Goal: Information Seeking & Learning: Learn about a topic

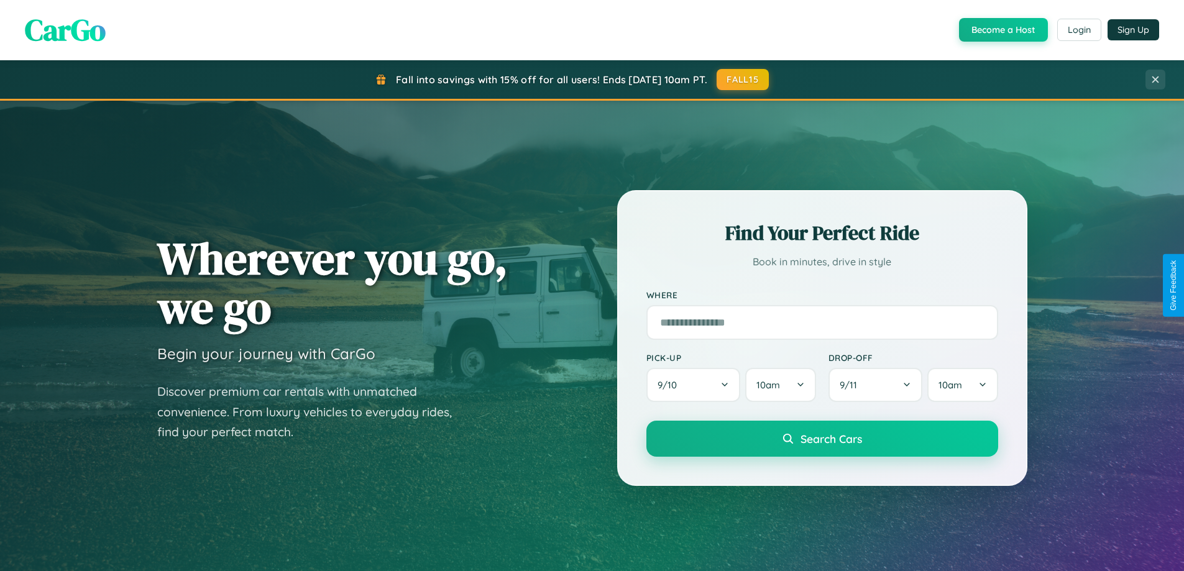
scroll to position [2391, 0]
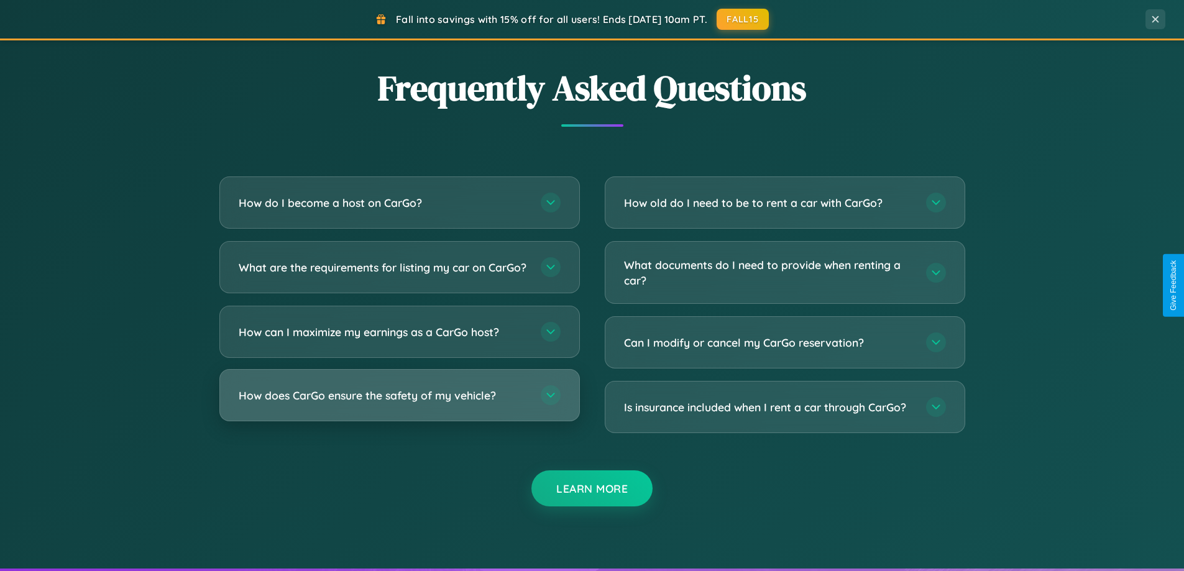
click at [399, 403] on h3 "How does CarGo ensure the safety of my vehicle?" at bounding box center [384, 396] width 290 height 16
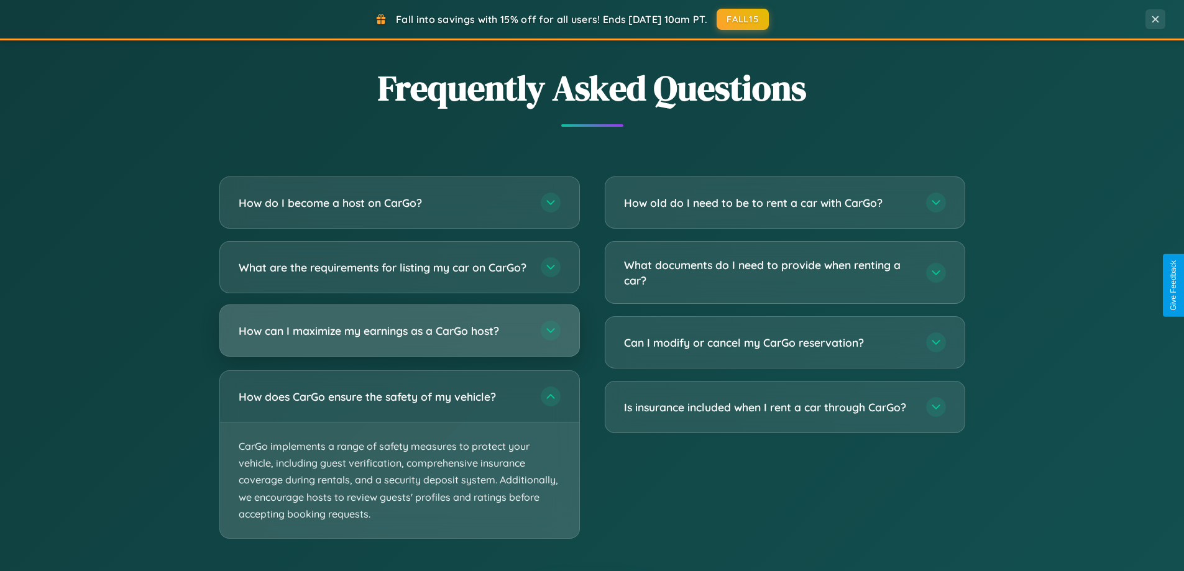
click at [399, 339] on h3 "How can I maximize my earnings as a CarGo host?" at bounding box center [384, 331] width 290 height 16
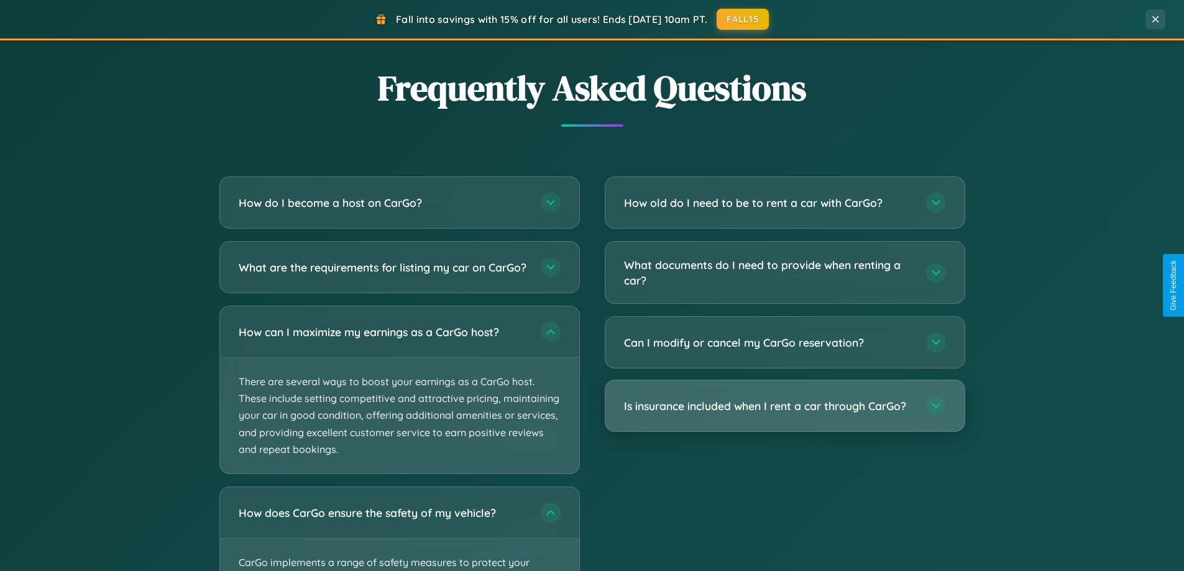
click at [784, 406] on h3 "Is insurance included when I rent a car through CarGo?" at bounding box center [769, 406] width 290 height 16
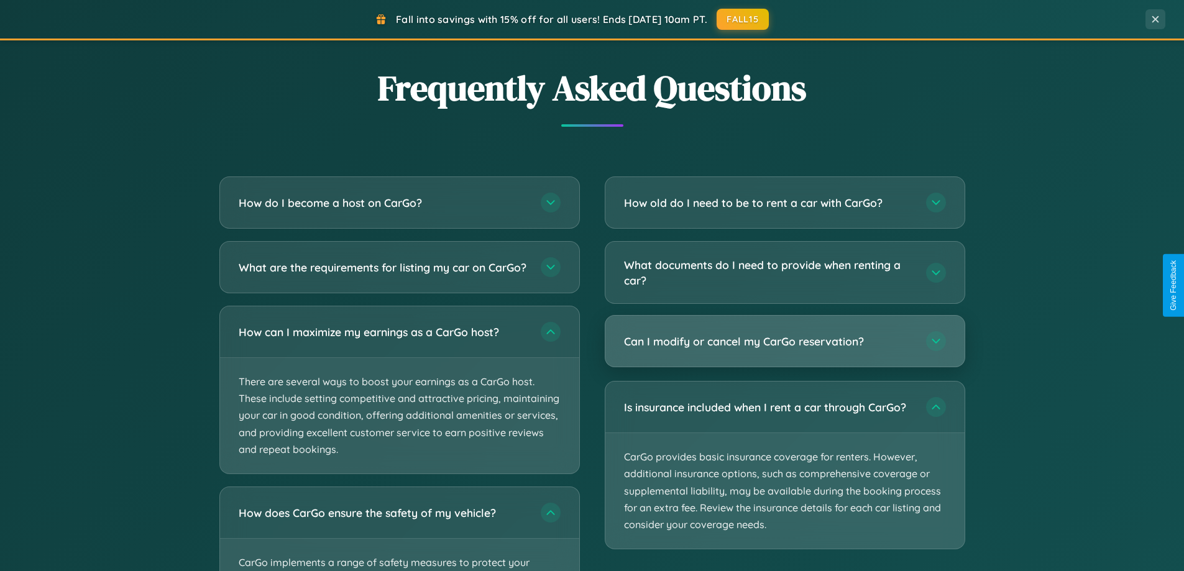
click at [784, 341] on h3 "Can I modify or cancel my CarGo reservation?" at bounding box center [769, 342] width 290 height 16
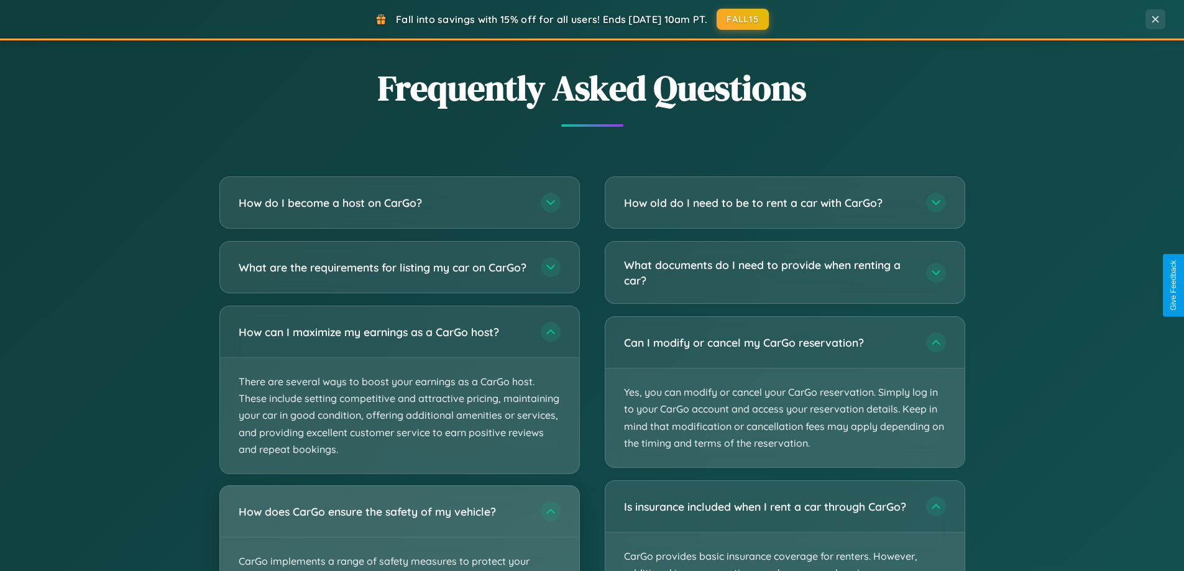
click at [399, 534] on div "How does CarGo ensure the safety of my vehicle?" at bounding box center [399, 511] width 359 height 51
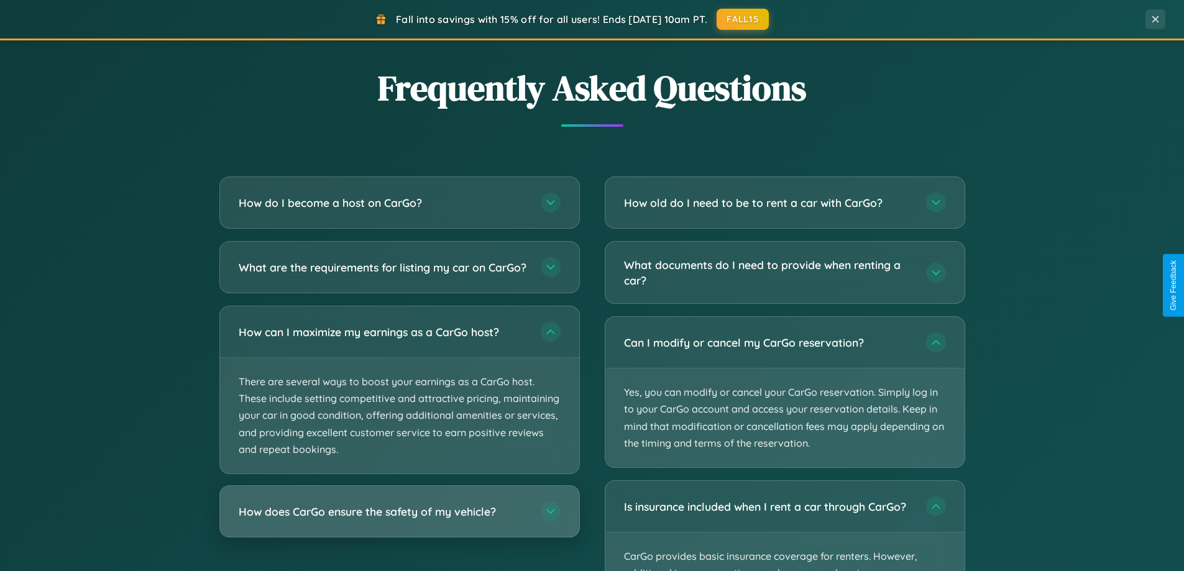
click at [399, 520] on h3 "How does CarGo ensure the safety of my vehicle?" at bounding box center [384, 512] width 290 height 16
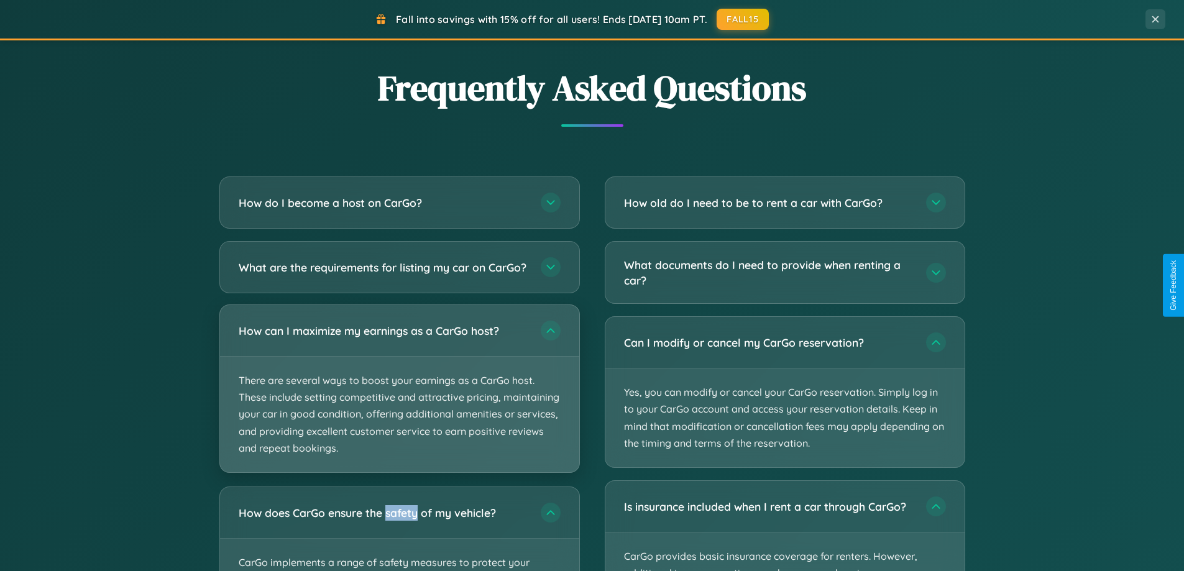
click at [399, 400] on p "There are several ways to boost your earnings as a CarGo host. These include se…" at bounding box center [399, 415] width 359 height 116
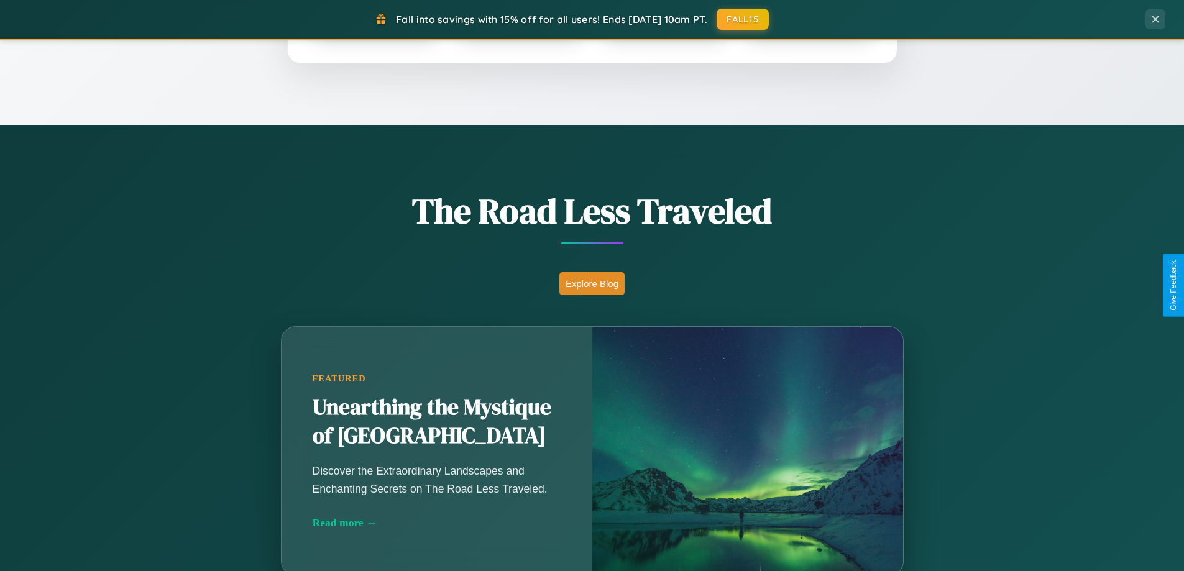
scroll to position [855, 0]
